Goal: Task Accomplishment & Management: Manage account settings

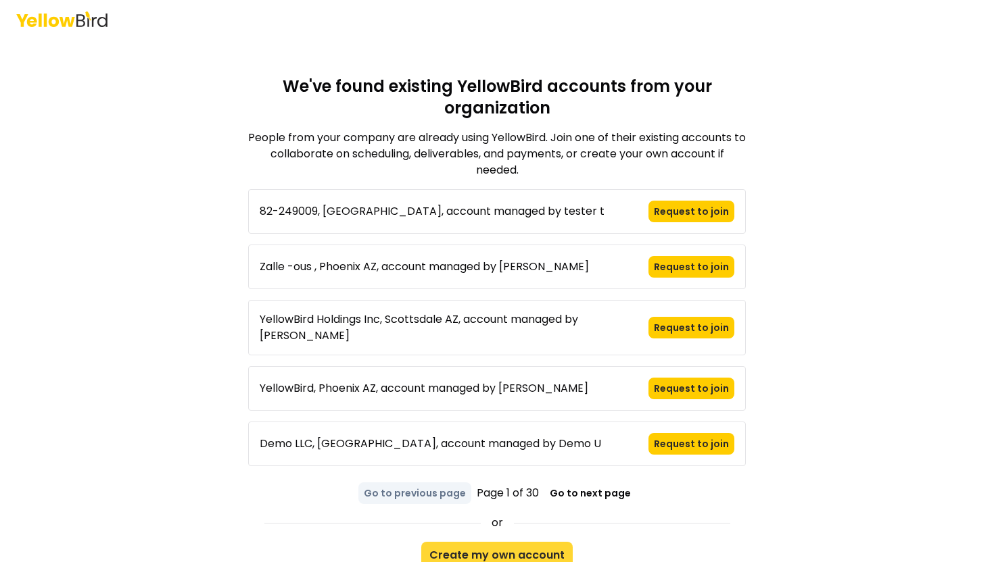
click at [489, 550] on button "Create my own account" at bounding box center [496, 555] width 151 height 27
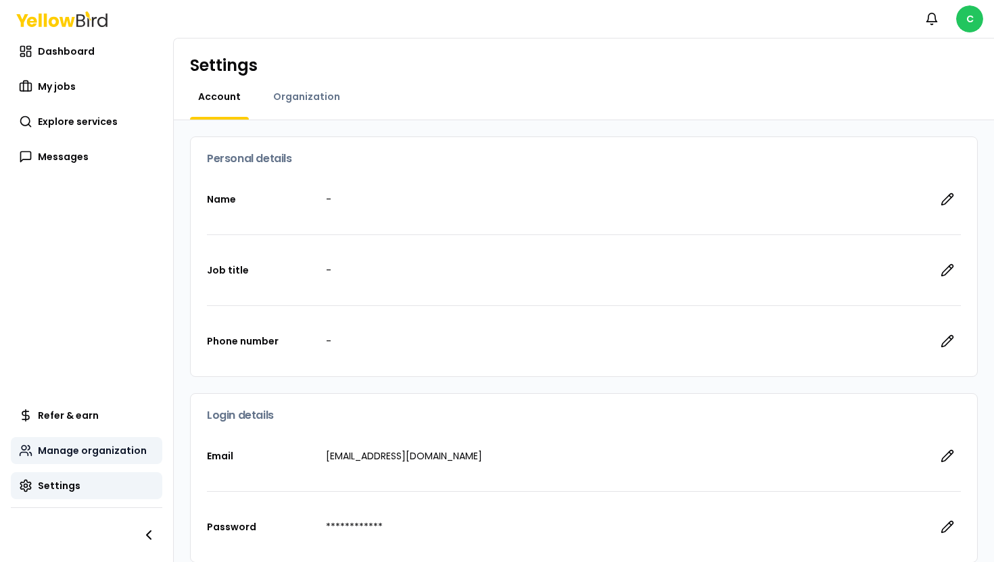
click at [79, 464] on link "Manage organization" at bounding box center [86, 450] width 151 height 27
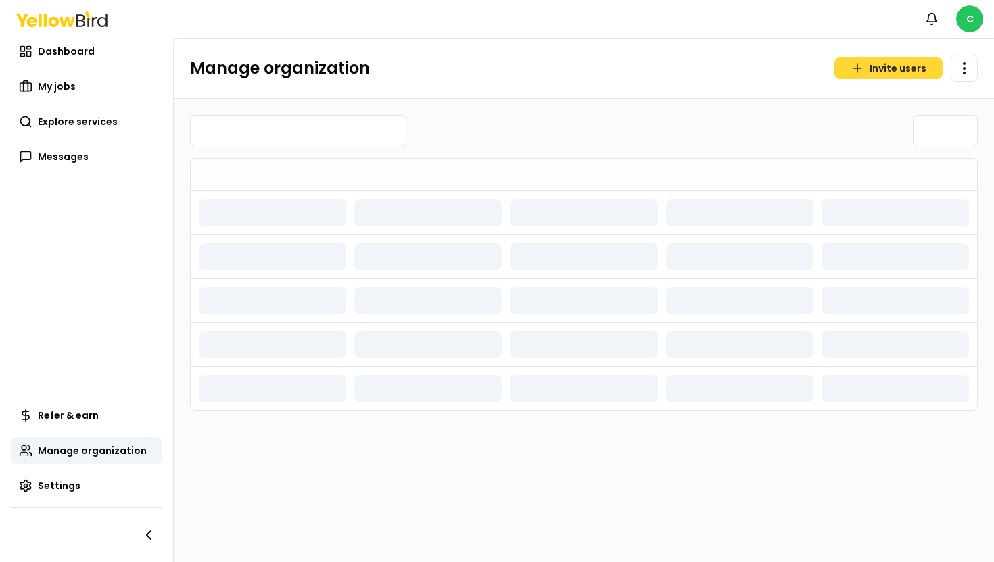
click at [855, 69] on icon "button" at bounding box center [857, 69] width 14 height 14
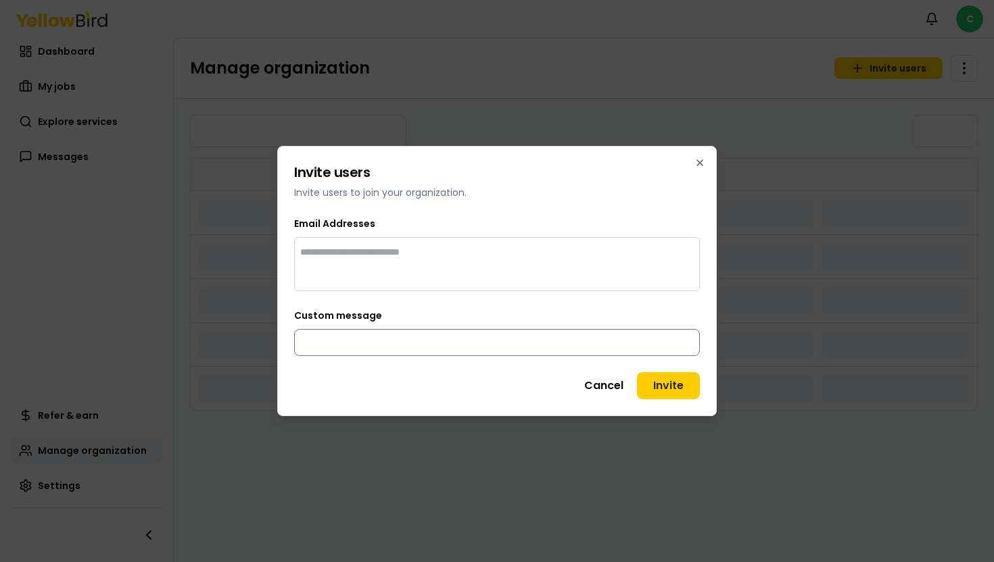
click at [351, 346] on input "Custom message" at bounding box center [497, 342] width 406 height 27
click at [379, 264] on div at bounding box center [497, 251] width 404 height 27
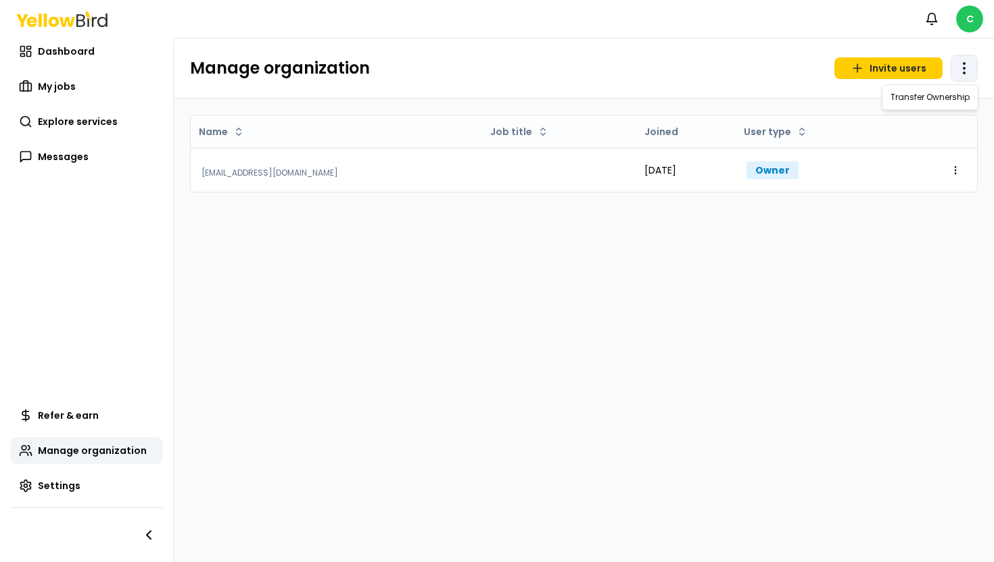
click at [957, 78] on html "Notifications C Dashboard My jobs Explore services Messages Refer & earn Manage…" at bounding box center [497, 281] width 994 height 562
click at [796, 172] on html "Notifications C Dashboard My jobs Explore services Messages Refer & earn Manage…" at bounding box center [497, 281] width 994 height 562
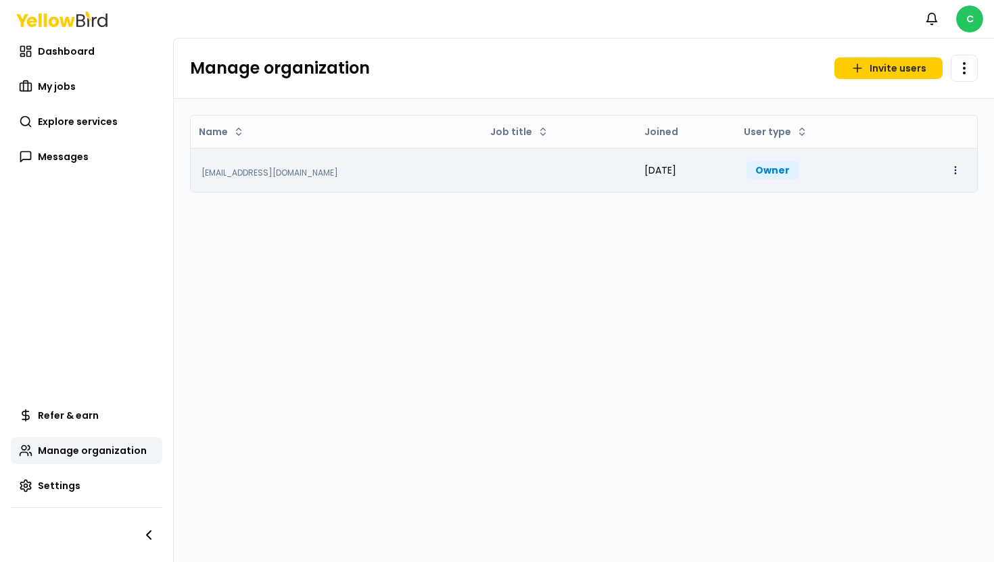
click at [957, 171] on html "Notifications C Dashboard My jobs Explore services Messages Refer & earn Manage…" at bounding box center [497, 281] width 994 height 562
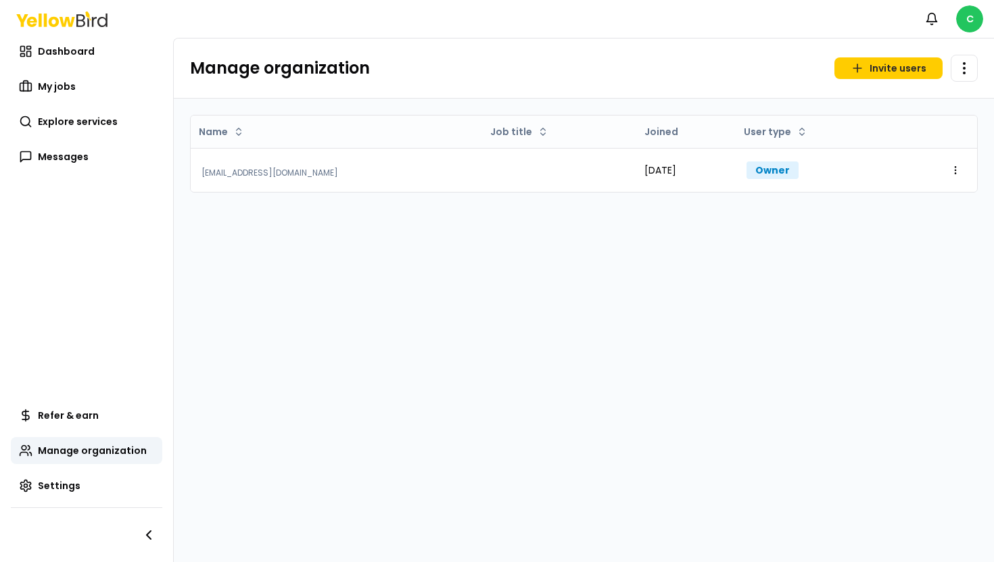
click at [591, 64] on div "Manage organization Invite users Open menu" at bounding box center [584, 68] width 788 height 27
